Goal: Navigation & Orientation: Find specific page/section

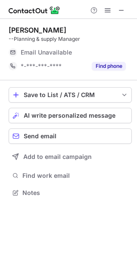
scroll to position [187, 137]
click at [121, 7] on span at bounding box center [121, 10] width 7 height 7
